Goal: Task Accomplishment & Management: Complete application form

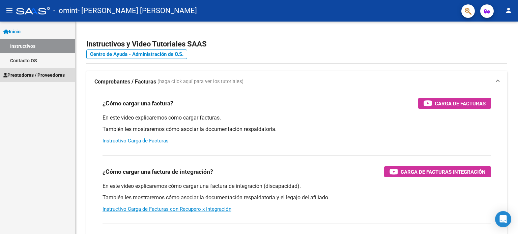
click at [41, 74] on span "Prestadores / Proveedores" at bounding box center [33, 74] width 61 height 7
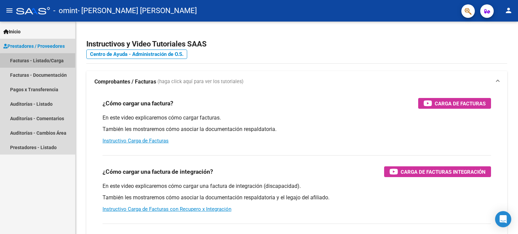
click at [53, 62] on link "Facturas - Listado/Carga" at bounding box center [37, 60] width 75 height 14
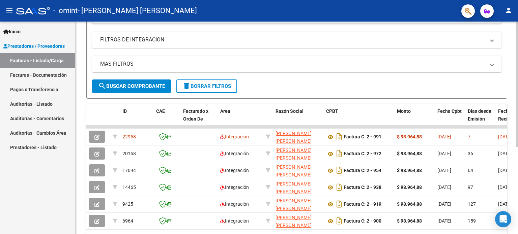
scroll to position [148, 0]
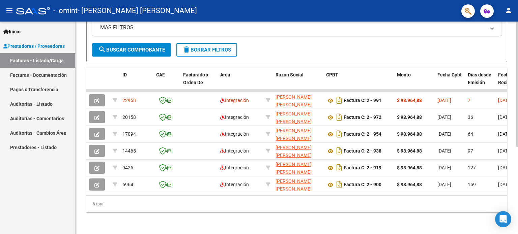
click at [490, 162] on div "Video tutorial PRESTADORES -> Listado de CPBTs Emitidos por Prestadores / Prove…" at bounding box center [297, 56] width 444 height 356
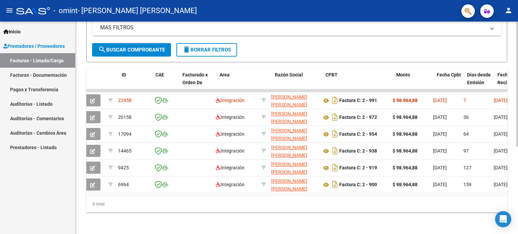
scroll to position [0, 0]
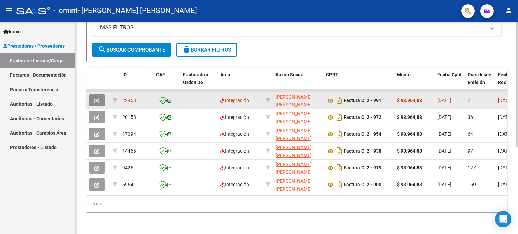
click at [98, 98] on icon "button" at bounding box center [96, 100] width 5 height 5
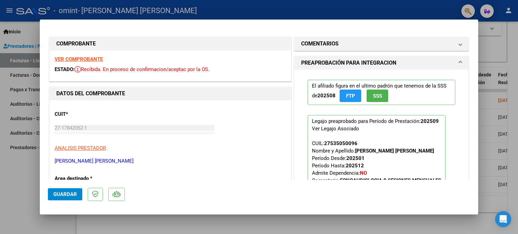
click at [456, 61] on mat-expansion-panel-header "PREAPROBACIÓN PARA INTEGRACION" at bounding box center [381, 62] width 174 height 13
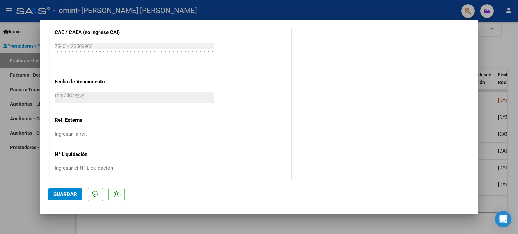
scroll to position [425, 0]
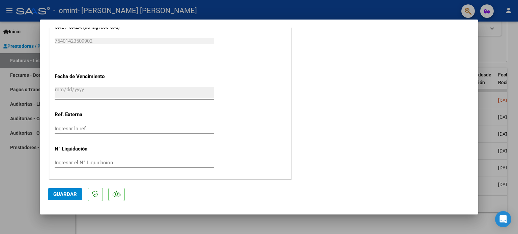
click at [493, 44] on div at bounding box center [259, 117] width 518 height 234
type input "$ 0,00"
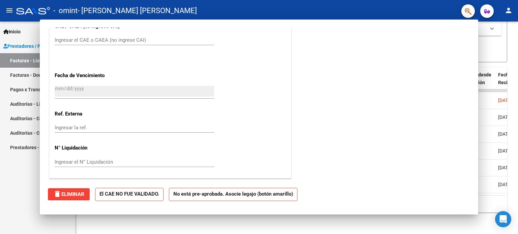
scroll to position [403, 0]
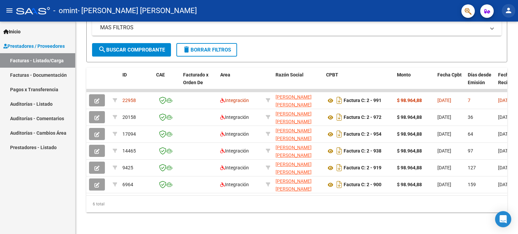
click at [509, 12] on mat-icon "person" at bounding box center [508, 10] width 8 height 8
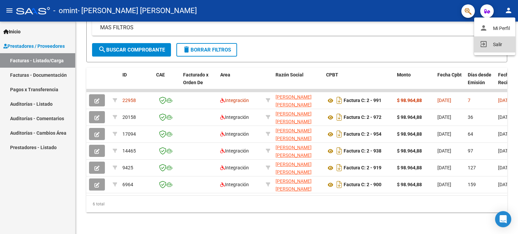
click at [496, 45] on button "exit_to_app Salir" at bounding box center [494, 44] width 41 height 16
